Goal: Check status

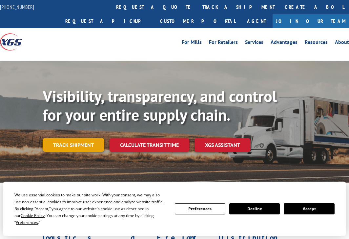
click at [79, 147] on link "Track shipment" at bounding box center [74, 145] width 62 height 14
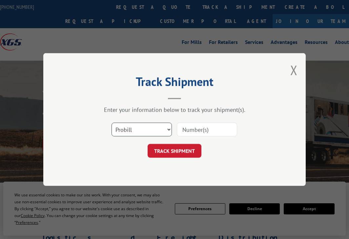
click at [141, 129] on select "Select category... Probill BOL PO" at bounding box center [142, 130] width 60 height 14
select select "bol"
click at [112, 123] on select "Select category... Probill BOL PO" at bounding box center [142, 130] width 60 height 14
click at [193, 133] on input at bounding box center [207, 130] width 60 height 14
paste input "2843967"
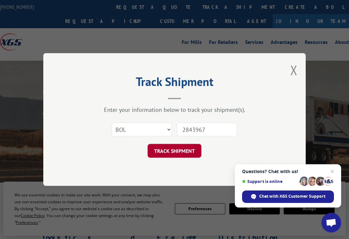
type input "2843967"
click at [183, 150] on button "TRACK SHIPMENT" at bounding box center [175, 151] width 54 height 14
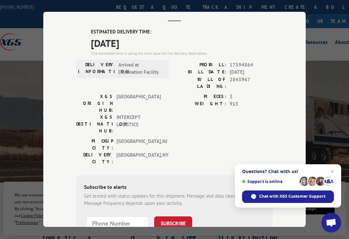
scroll to position [26, 0]
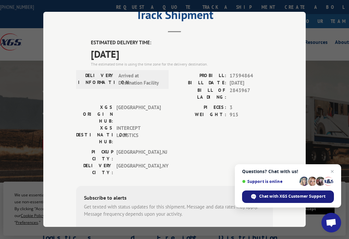
click at [279, 193] on div "Chat with XGS Customer Support" at bounding box center [288, 197] width 92 height 12
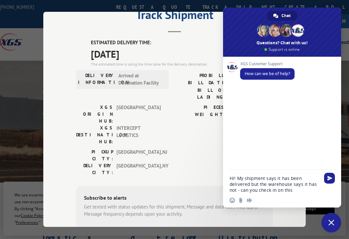
type textarea "Hi! My shipment says it has been delivered but the warehouse says it has not - …"
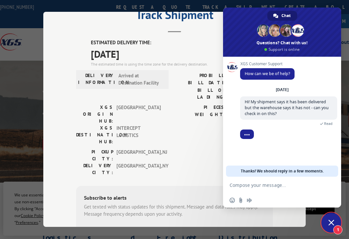
scroll to position [0, 0]
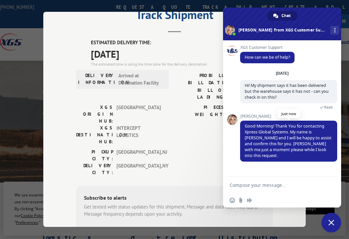
type textarea "O"
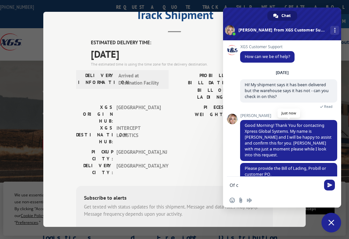
scroll to position [8, 0]
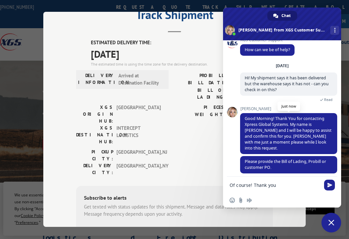
type textarea "Of course! Thank you!"
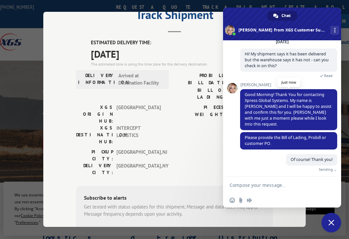
scroll to position [24, 0]
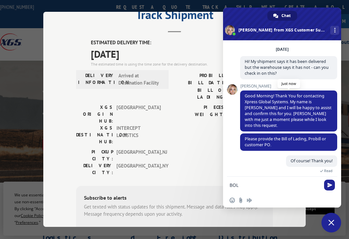
paste textarea "2843967"
type textarea "BOL 2843967"
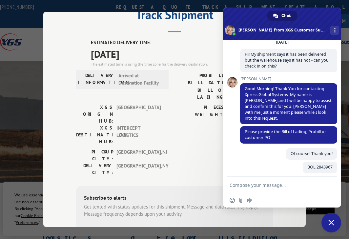
scroll to position [37, 0]
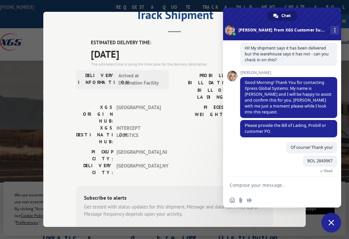
click at [101, 104] on label "XGS ORIGIN HUB:" at bounding box center [94, 114] width 37 height 21
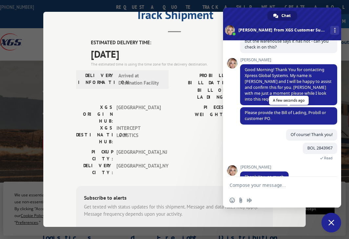
scroll to position [60, 0]
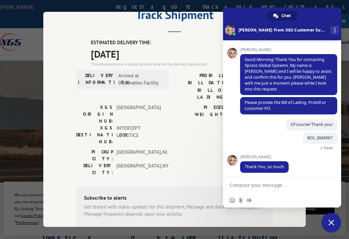
click at [40, 134] on div "Track Shipment ESTIMATED DELIVERY TIME: [DATE] The estimated time is using the …" at bounding box center [174, 119] width 349 height 239
click at [18, 139] on div "Track Shipment ESTIMATED DELIVERY TIME: [DATE] The estimated time is using the …" at bounding box center [174, 119] width 349 height 239
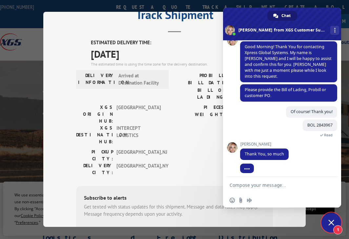
scroll to position [86, 0]
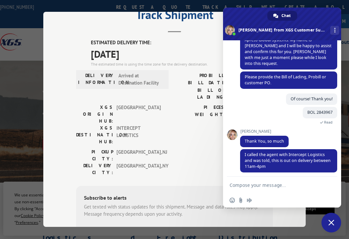
click at [279, 188] on textarea "Compose your message..." at bounding box center [275, 186] width 91 height 6
type textarea "Oh fantastic! Thank you so much!"
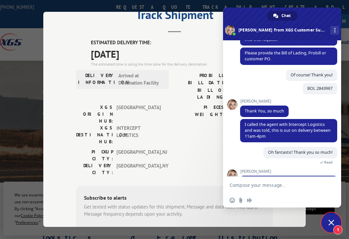
scroll to position [131, 0]
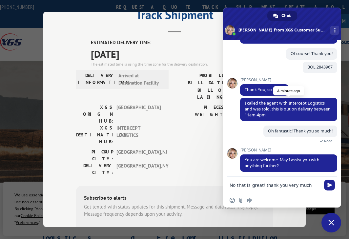
type textarea "No that is great! thank you very much!"
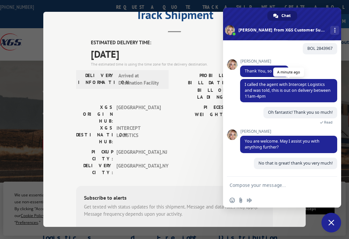
scroll to position [147, 0]
